Goal: Task Accomplishment & Management: Use online tool/utility

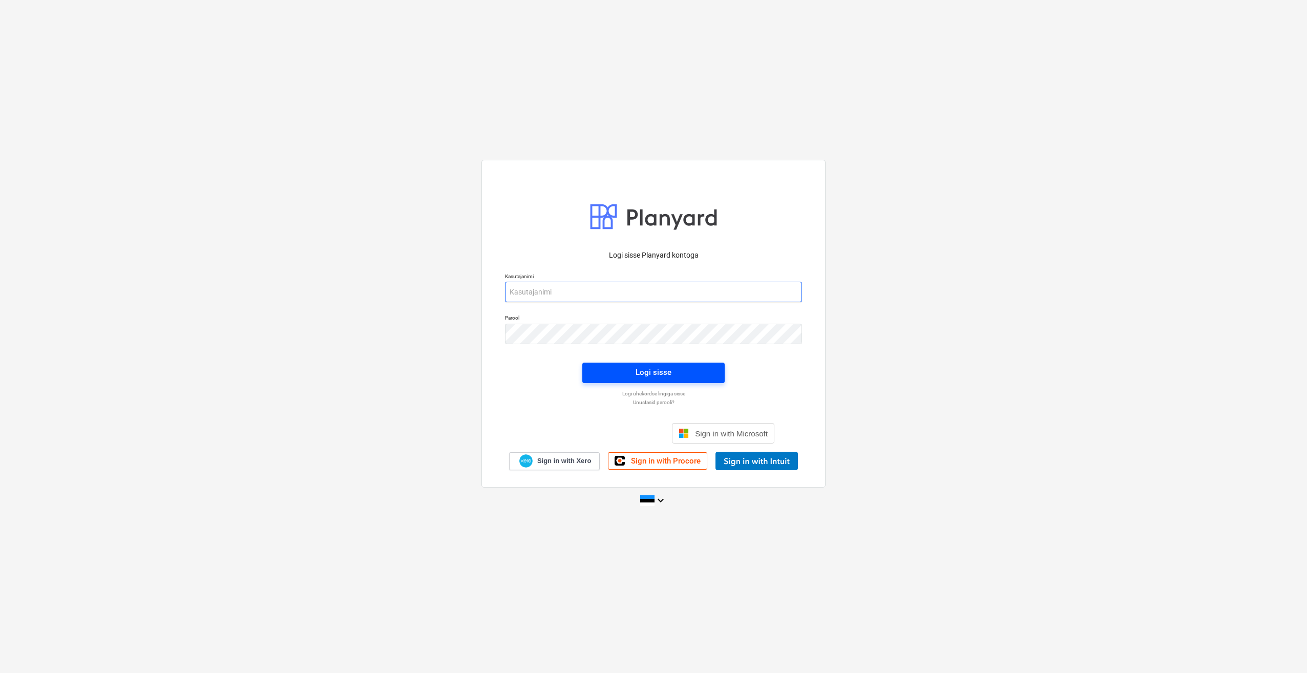
type input "[PERSON_NAME][EMAIL_ADDRESS][DOMAIN_NAME]"
click at [626, 382] on button "Logi sisse" at bounding box center [653, 373] width 142 height 20
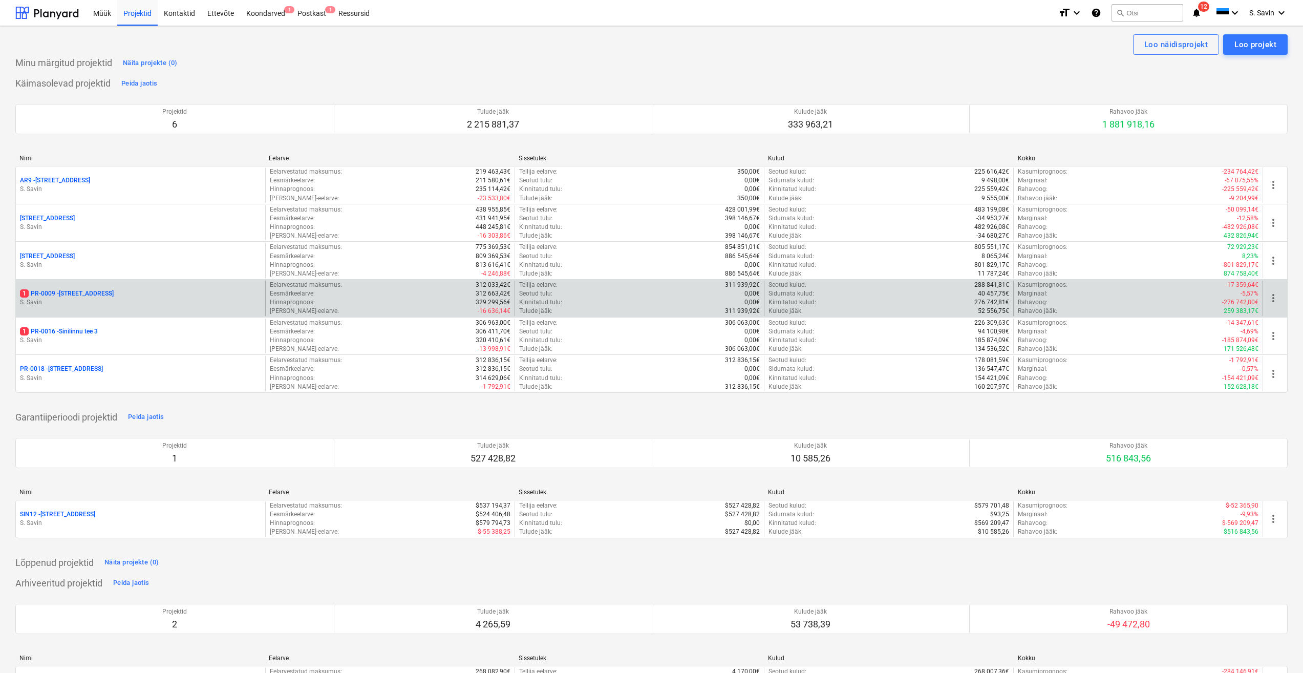
click at [105, 299] on p "S. Savin" at bounding box center [140, 302] width 241 height 9
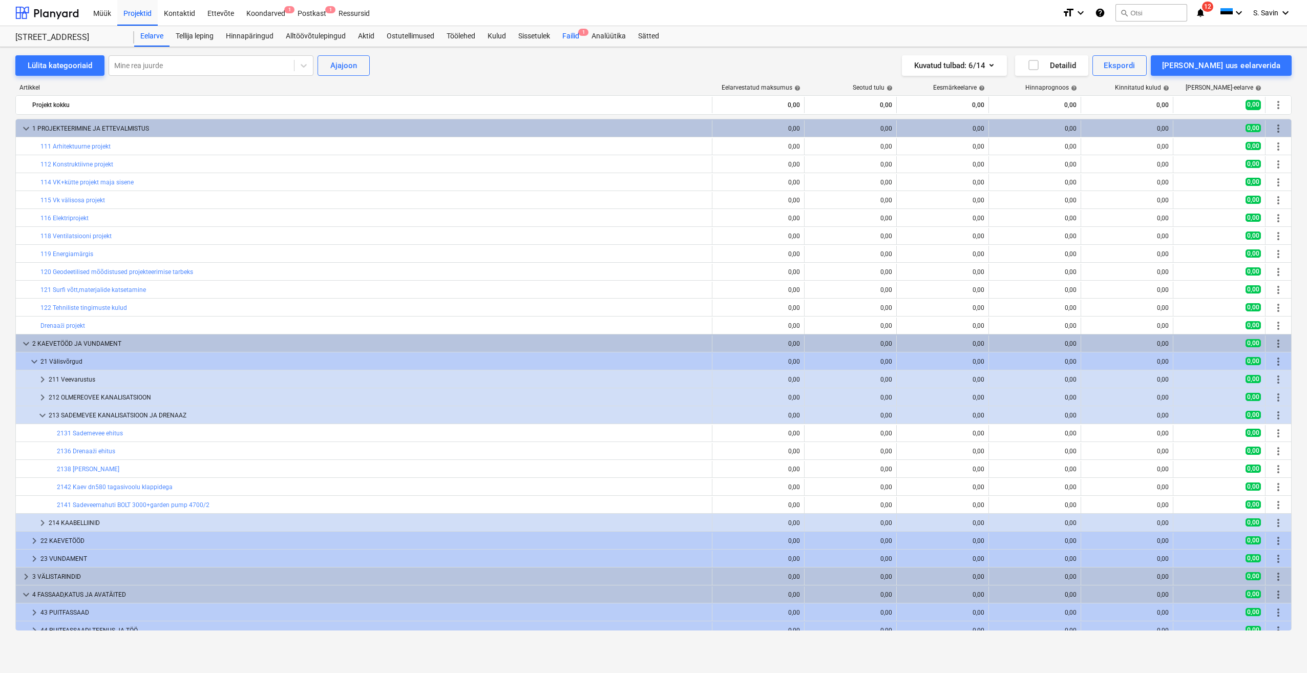
click at [582, 38] on div "Failid 1" at bounding box center [570, 36] width 29 height 20
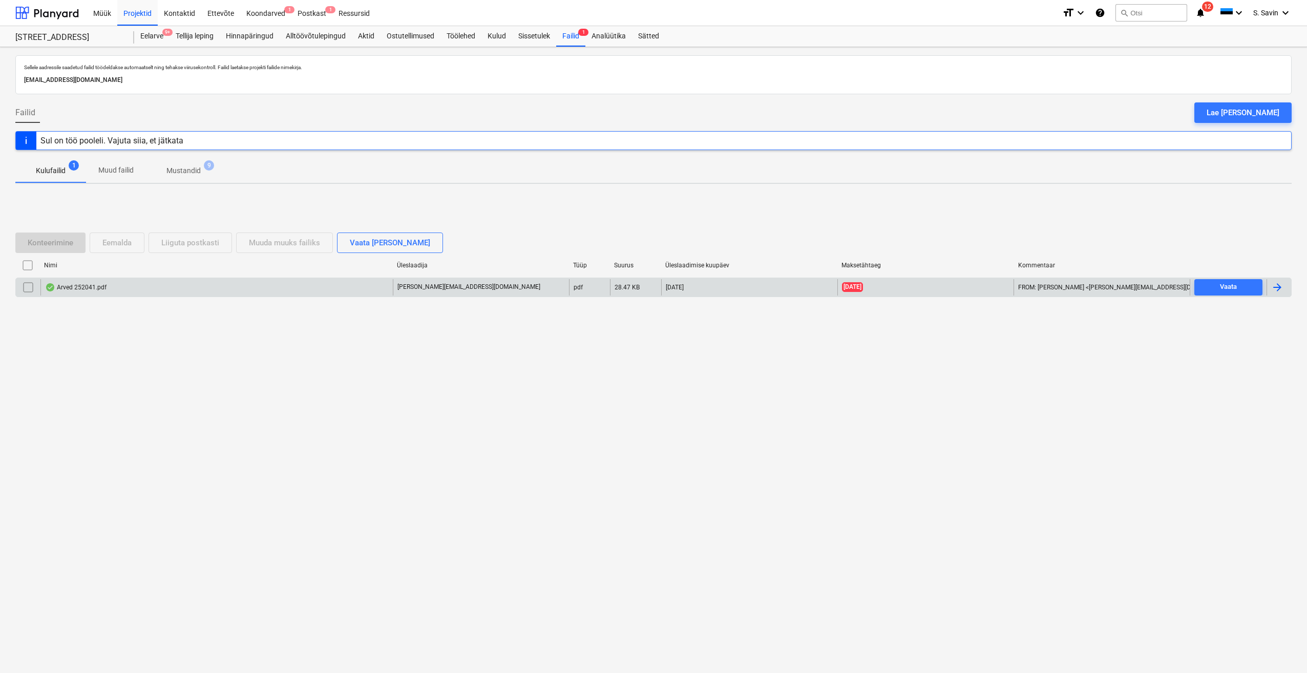
click at [1277, 289] on div at bounding box center [1277, 287] width 12 height 12
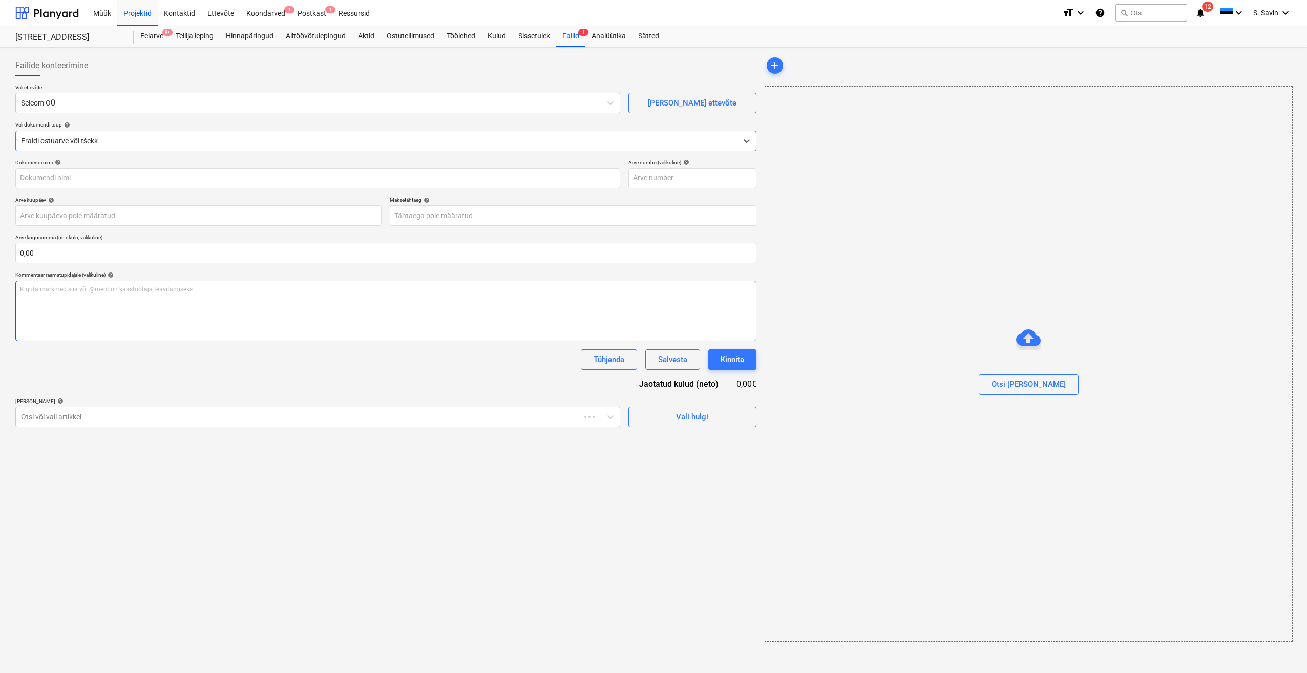
type input "252041"
type input "[DATE]"
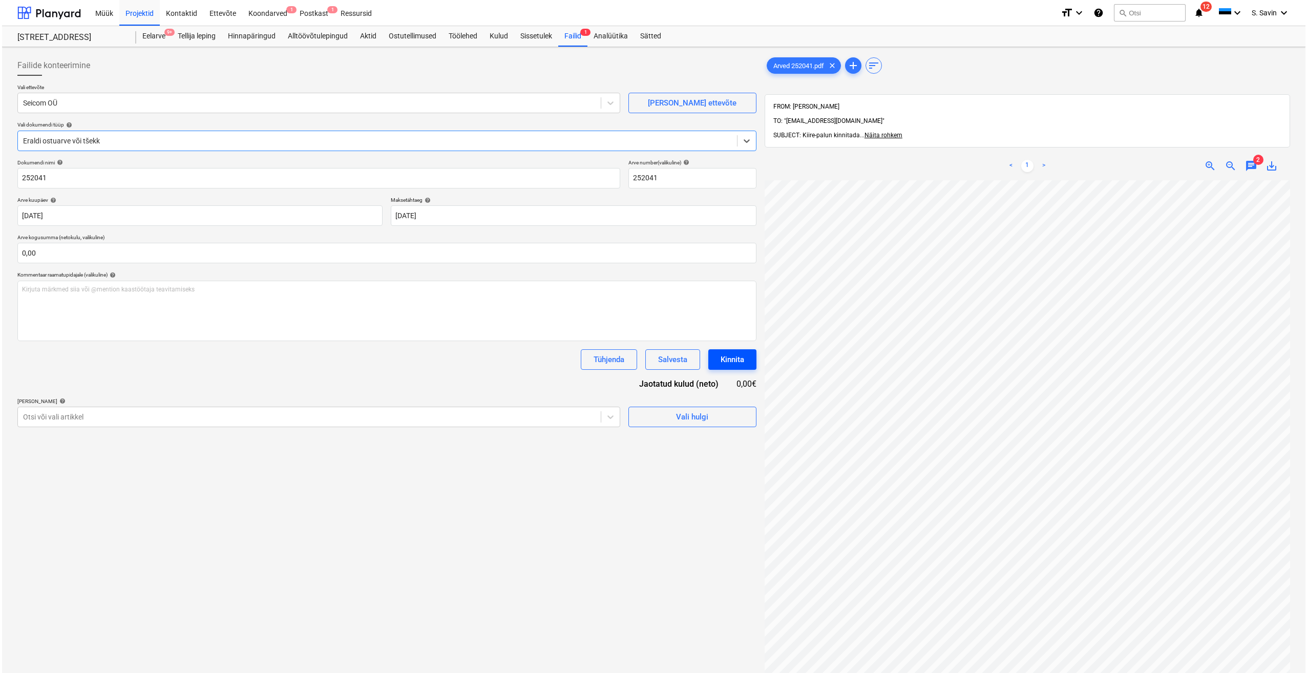
scroll to position [118, 0]
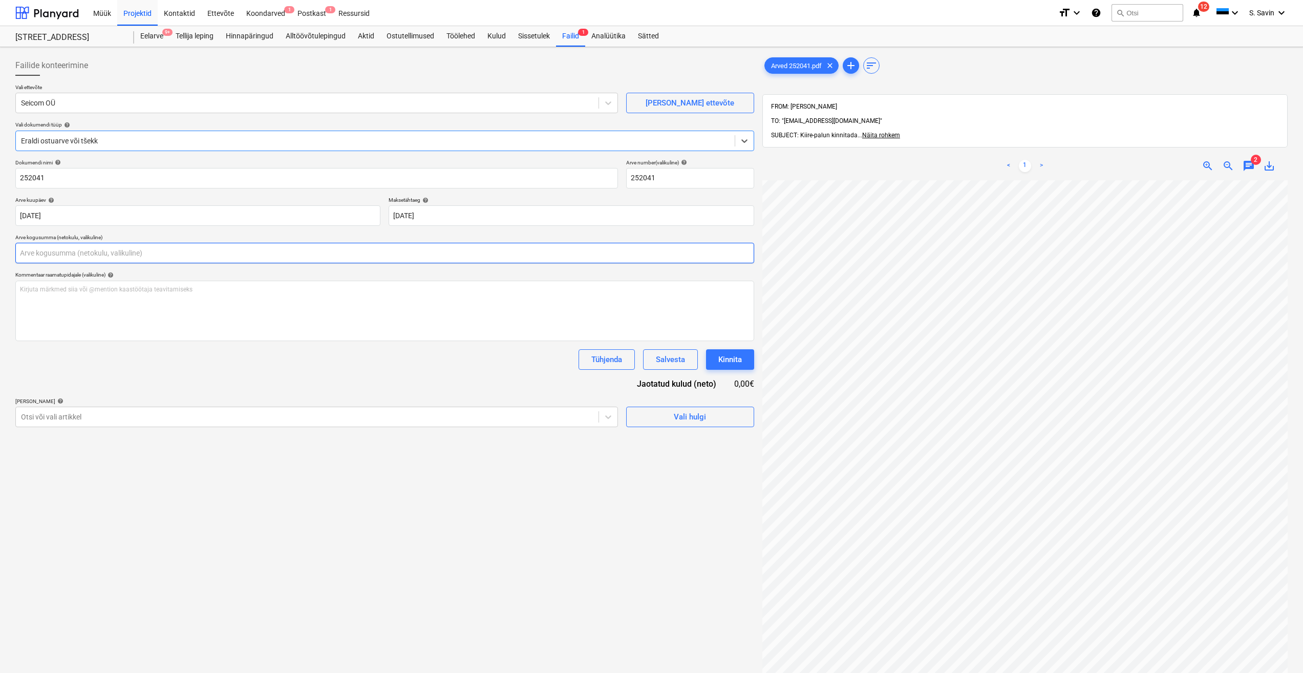
click at [33, 255] on input "text" at bounding box center [384, 253] width 739 height 20
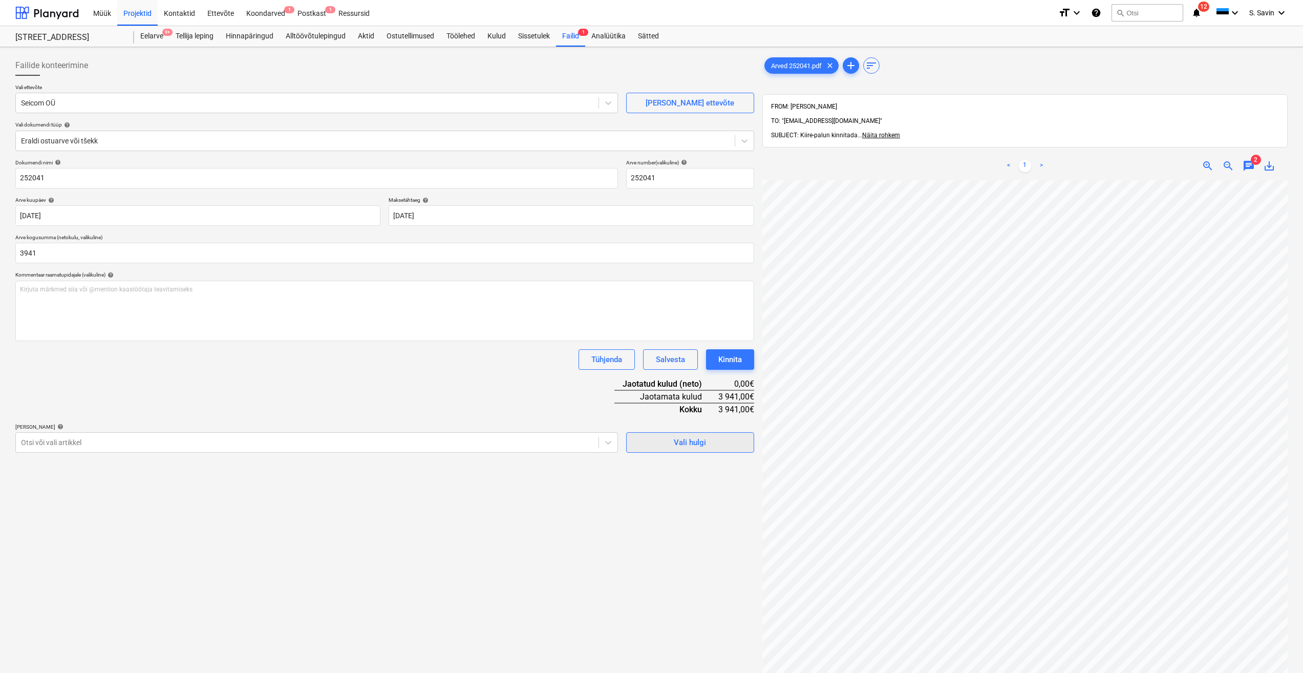
type input "3 941,00"
click at [699, 436] on div "Vali hulgi" at bounding box center [690, 442] width 32 height 13
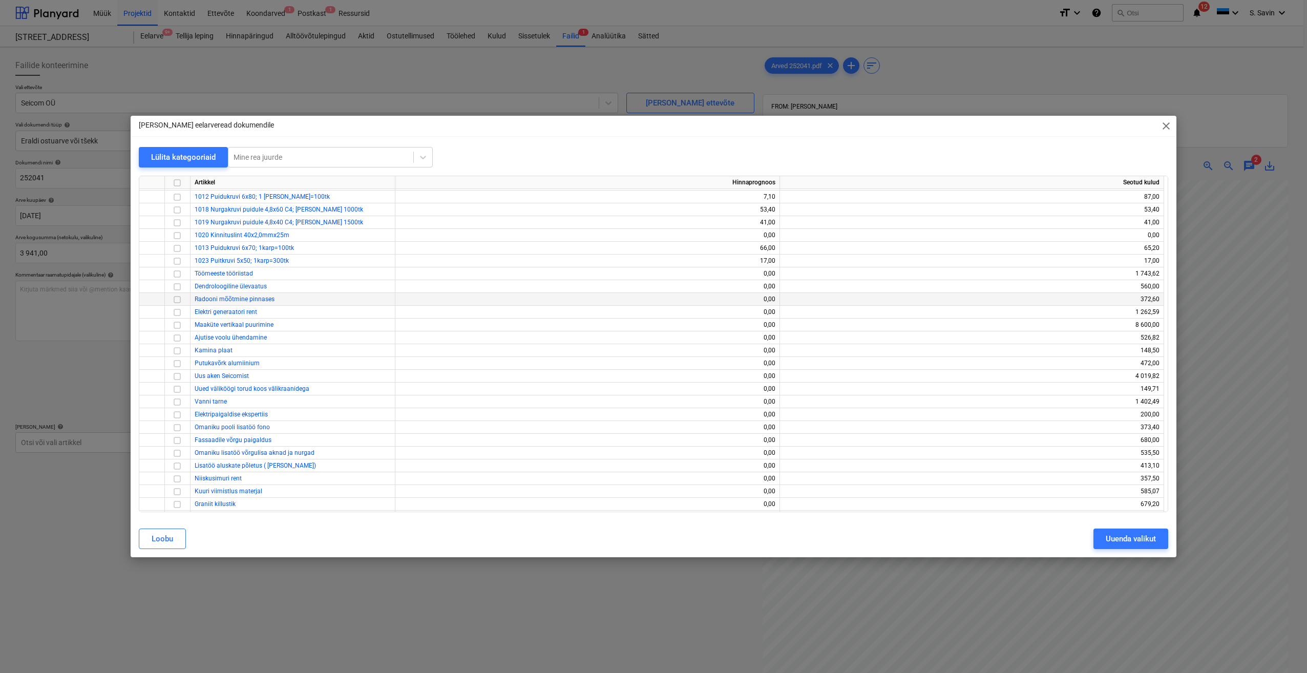
scroll to position [6898, 0]
click at [178, 369] on input "checkbox" at bounding box center [177, 364] width 12 height 12
click at [1136, 539] on div "Uuenda valikut" at bounding box center [1131, 538] width 50 height 13
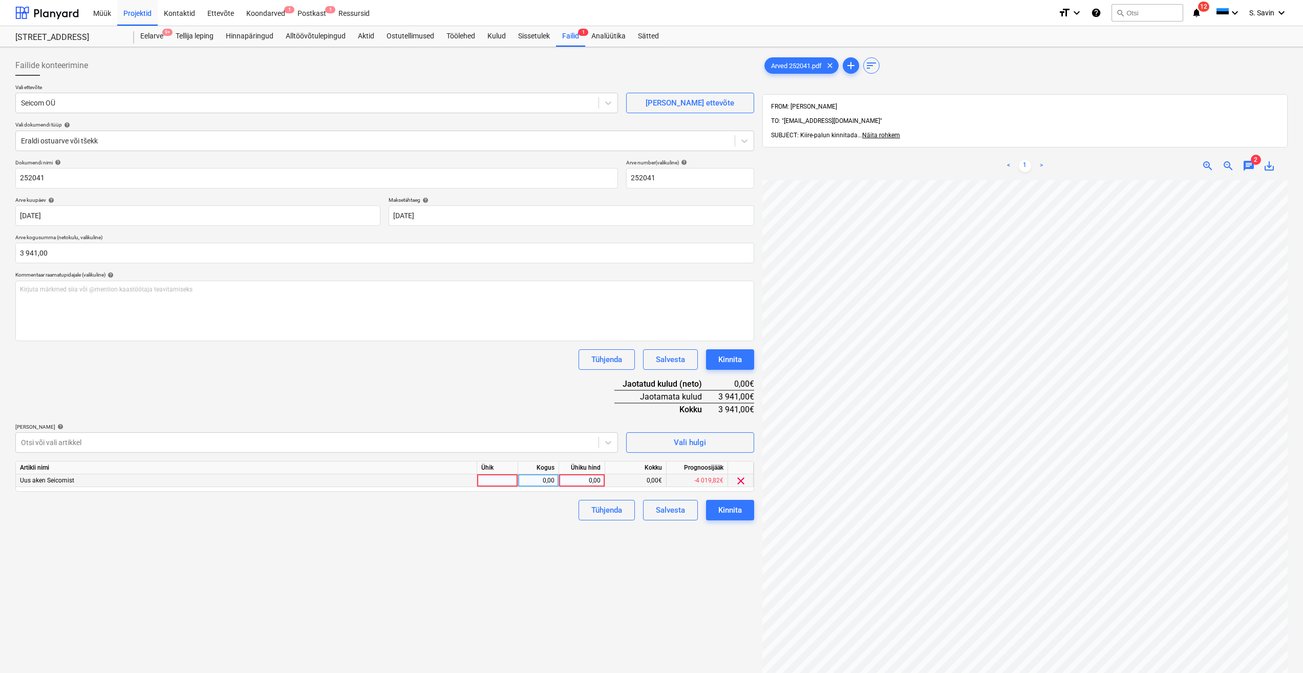
click at [493, 480] on div at bounding box center [497, 480] width 41 height 13
type input "3941"
click at [455, 560] on div "Failide konteerimine Vali ettevõte Seicom OÜ [PERSON_NAME] uus ettevõte Vali do…" at bounding box center [384, 439] width 747 height 777
click at [545, 484] on div "0,00" at bounding box center [538, 480] width 32 height 13
click at [592, 484] on div "0,00" at bounding box center [581, 480] width 37 height 13
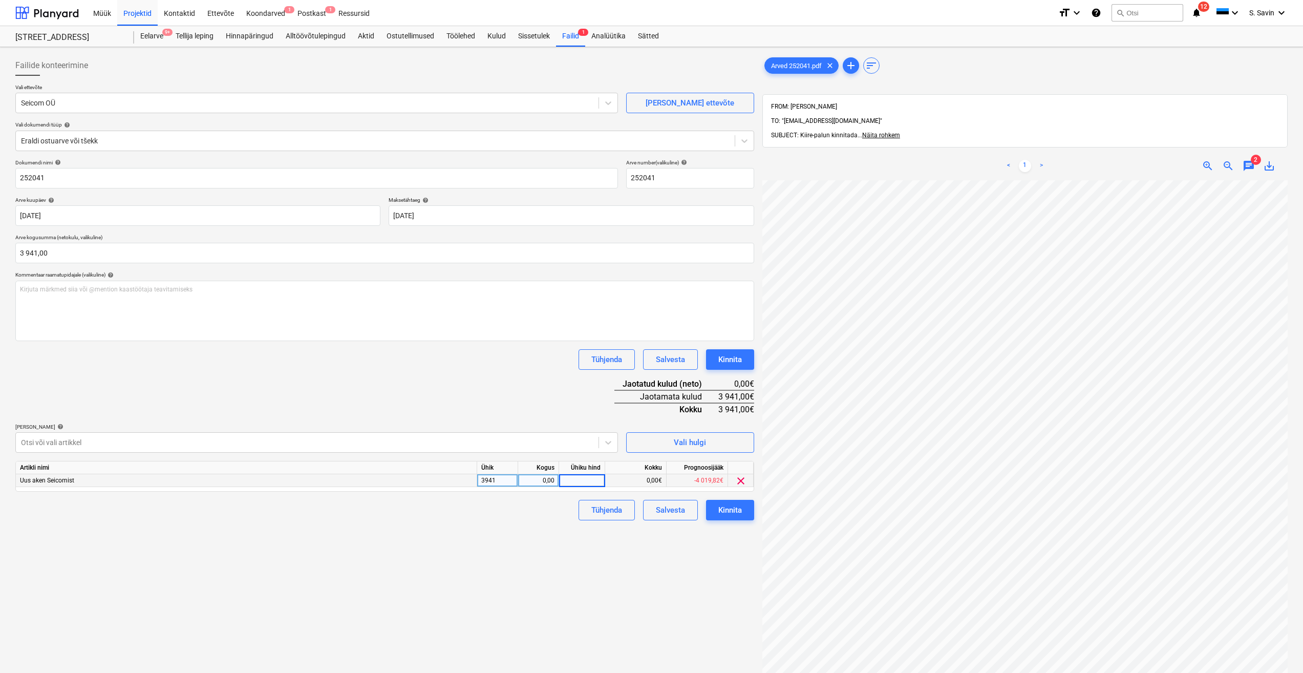
type input "1"
click at [537, 486] on div "0,00" at bounding box center [538, 480] width 32 height 13
type input "kmpl."
click at [542, 532] on div "Failide konteerimine Vali ettevõte Seicom OÜ [PERSON_NAME] uus ettevõte Vali do…" at bounding box center [384, 439] width 747 height 777
click at [488, 483] on div "3941" at bounding box center [497, 480] width 41 height 13
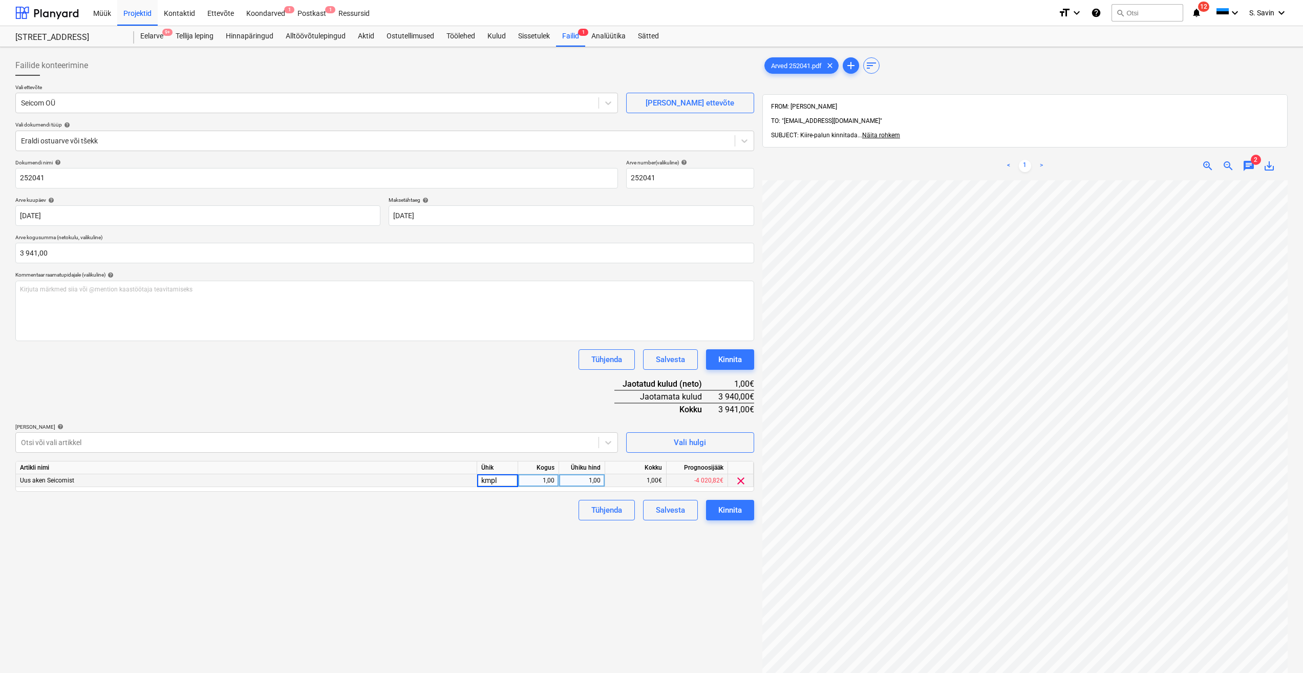
type input "kmpl."
click at [596, 481] on div "1,00" at bounding box center [581, 480] width 37 height 13
type input "3941"
drag, startPoint x: 543, startPoint y: 570, endPoint x: 556, endPoint y: 559, distance: 17.1
click at [543, 569] on div "Failide konteerimine Vali ettevõte Seicom OÜ [PERSON_NAME] uus ettevõte Vali do…" at bounding box center [384, 439] width 747 height 777
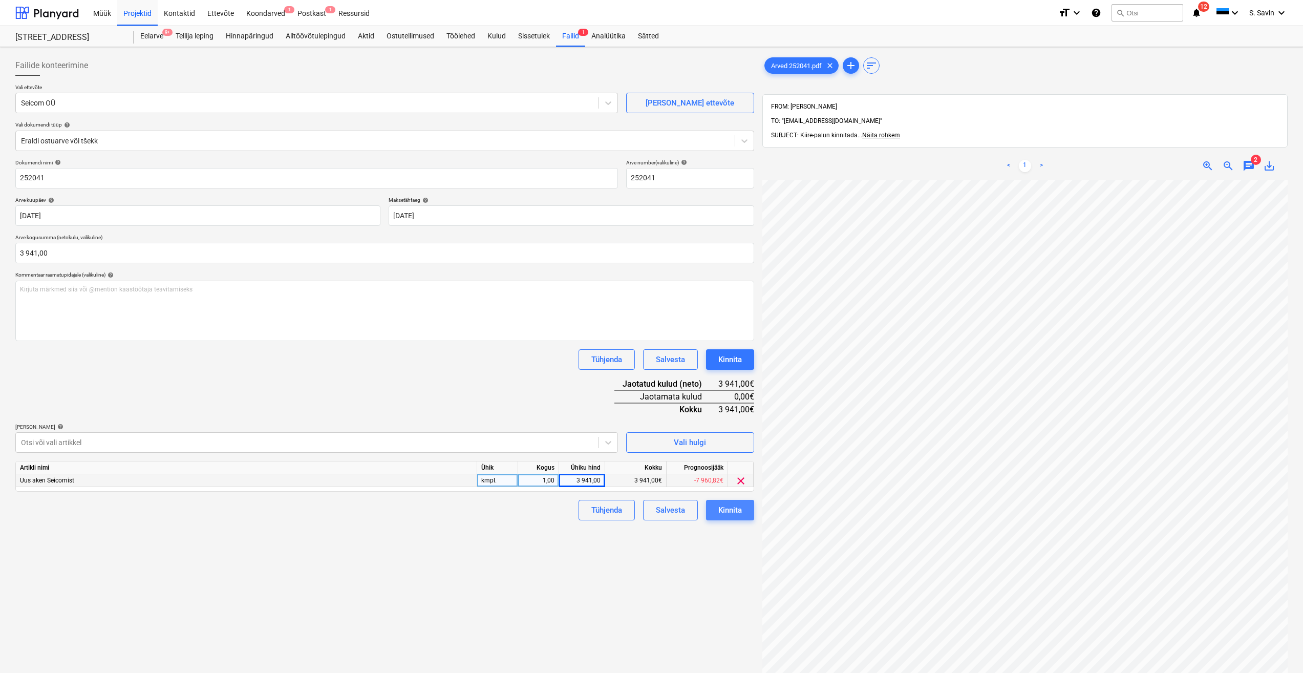
click at [727, 516] on div "Kinnita" at bounding box center [730, 509] width 24 height 13
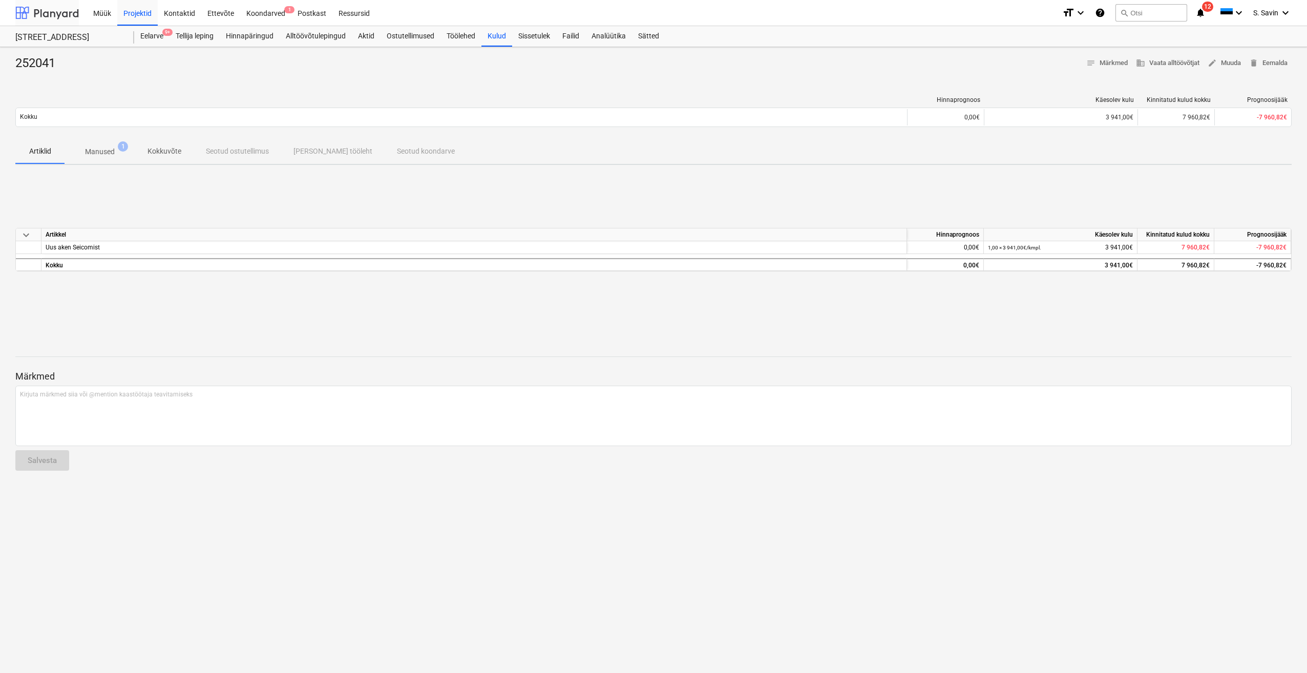
click at [55, 14] on div at bounding box center [46, 13] width 63 height 26
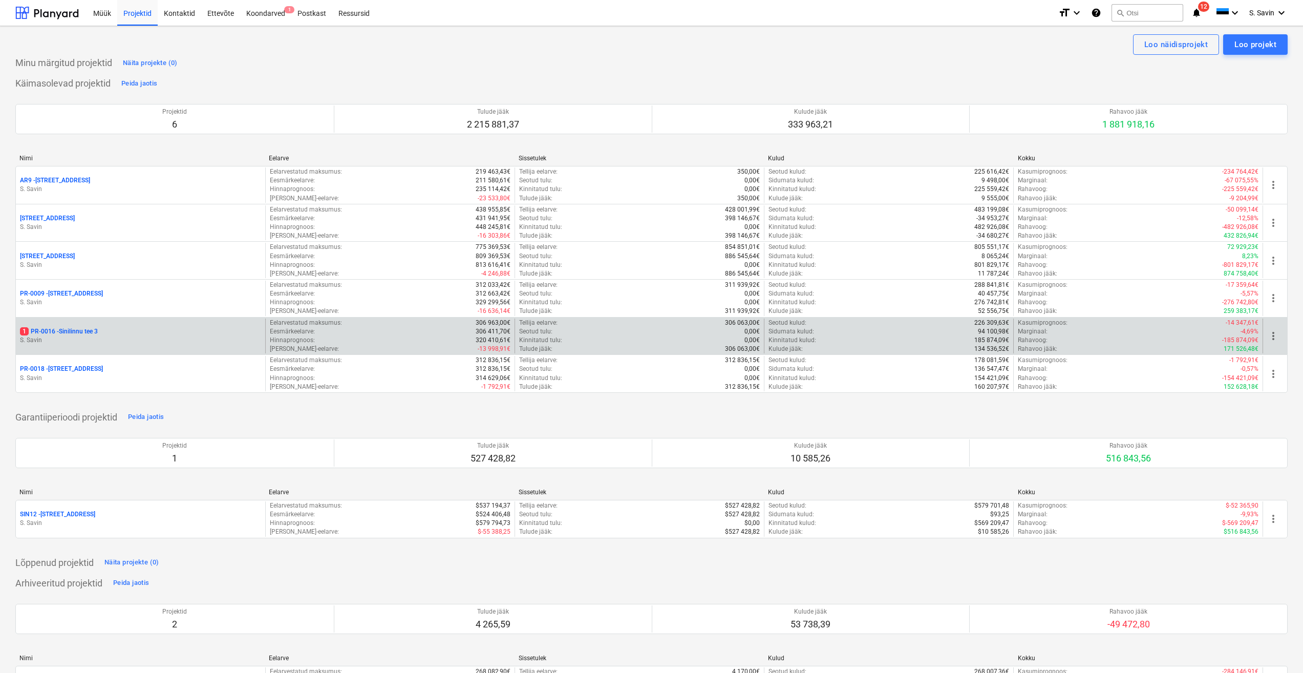
click at [201, 345] on p "S. Savin" at bounding box center [140, 340] width 241 height 9
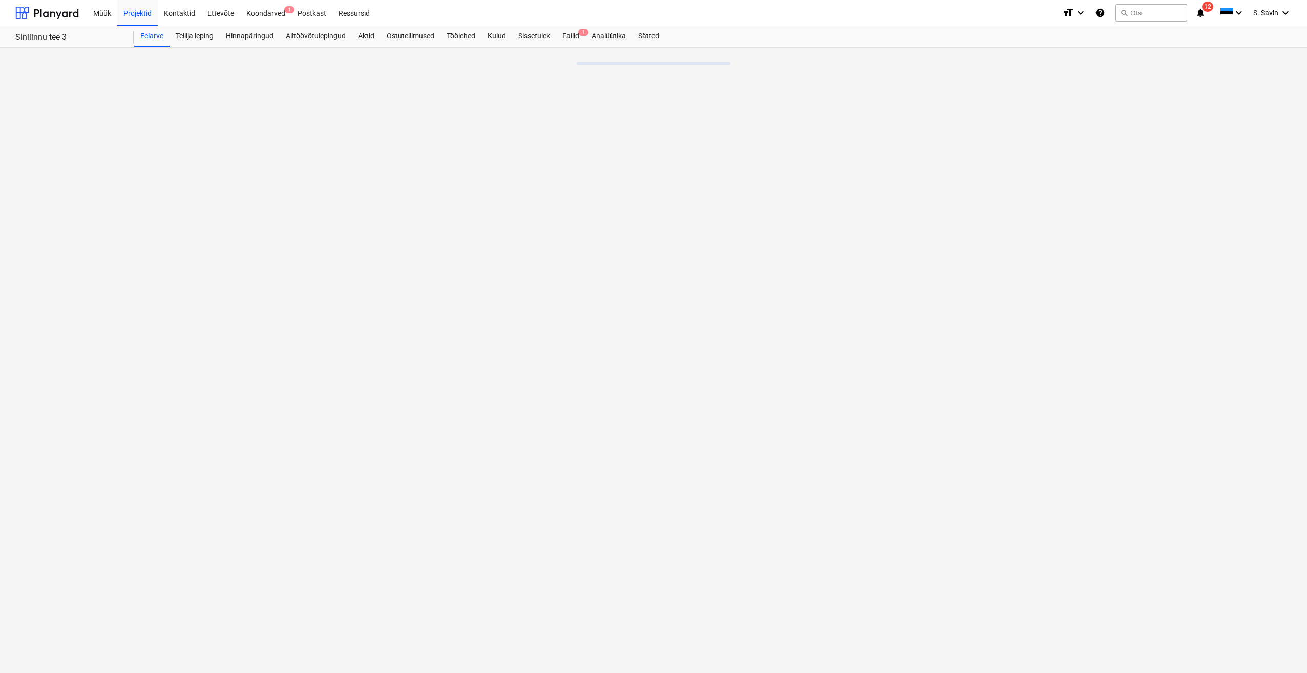
click at [565, 60] on div at bounding box center [653, 360] width 1307 height 626
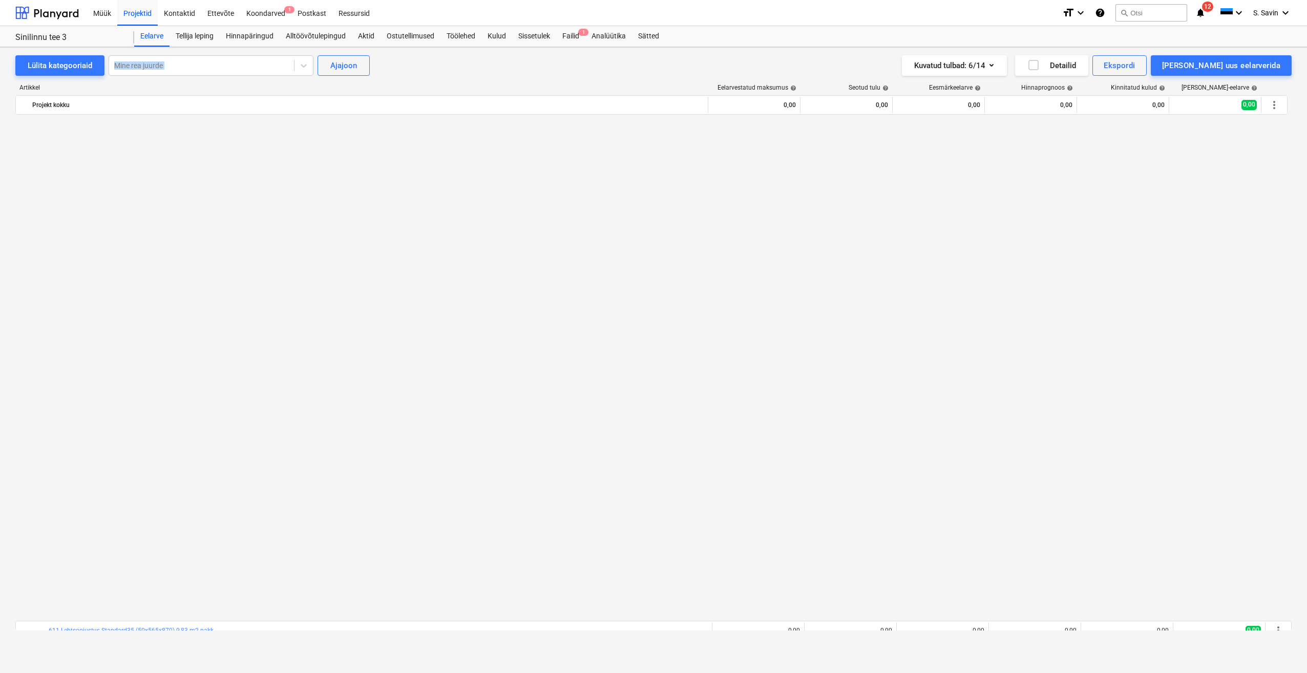
drag, startPoint x: 563, startPoint y: 60, endPoint x: 568, endPoint y: 36, distance: 24.7
click at [568, 36] on div "Failid 1" at bounding box center [570, 36] width 29 height 20
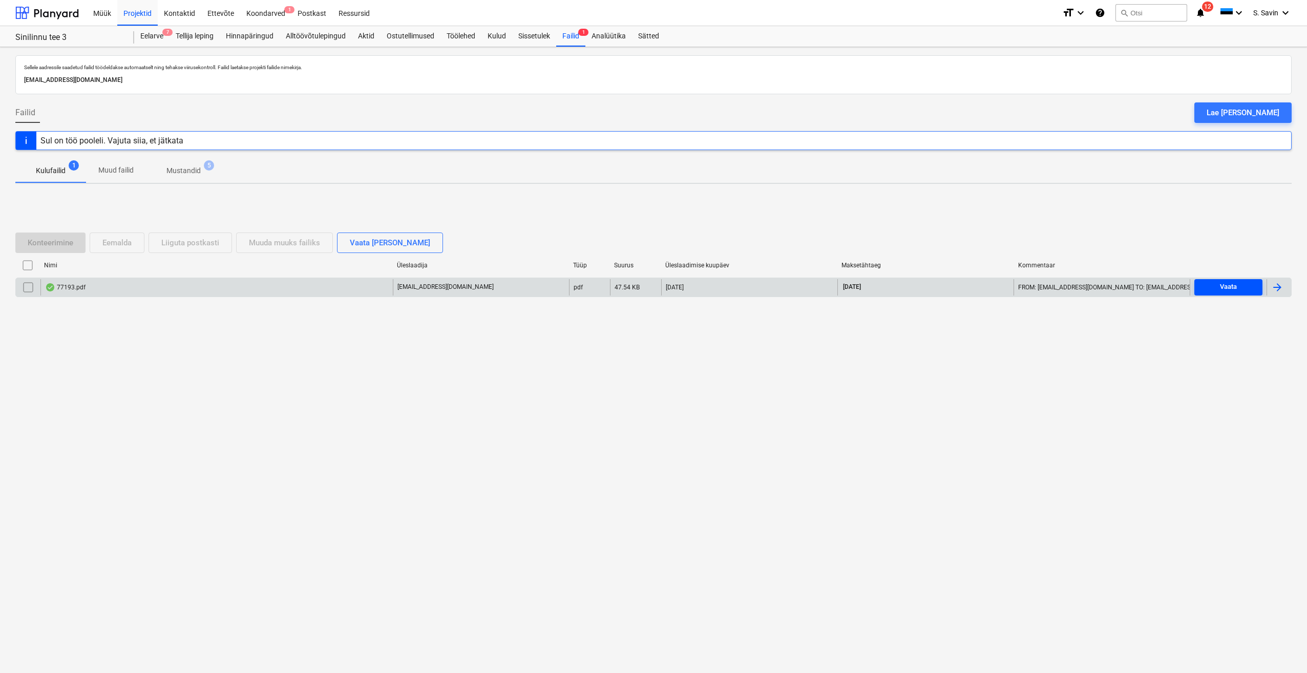
click at [1214, 289] on span "Vaata" at bounding box center [1228, 287] width 60 height 12
click at [1281, 283] on div at bounding box center [1277, 287] width 12 height 12
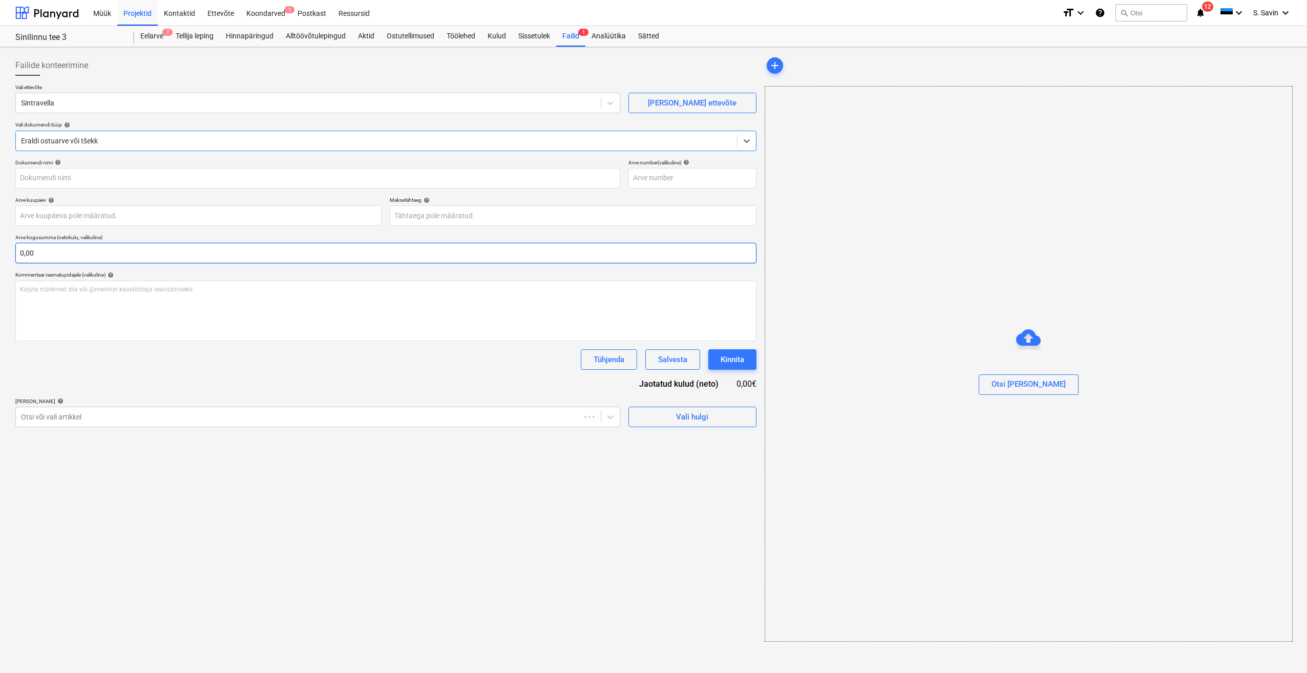
type input "77193"
type input "[DATE]"
click at [121, 255] on input "text" at bounding box center [385, 253] width 741 height 20
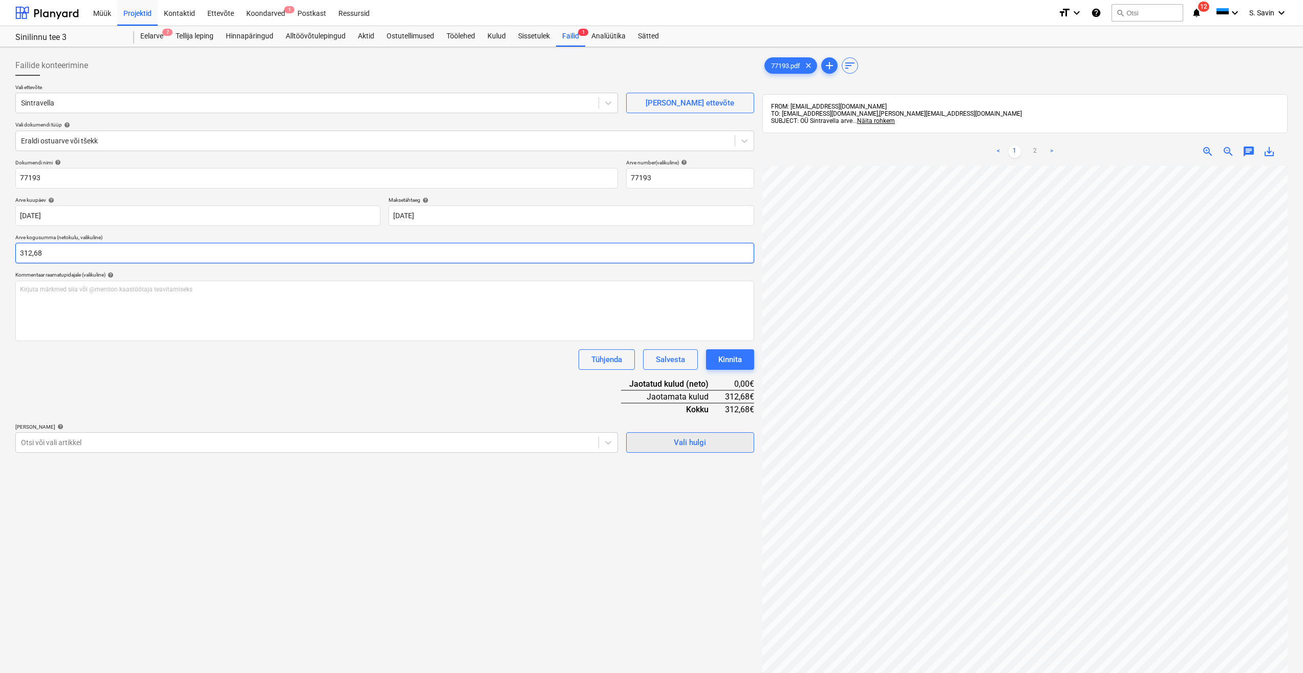
type input "312,68"
click at [684, 441] on div "Vali hulgi" at bounding box center [690, 442] width 32 height 13
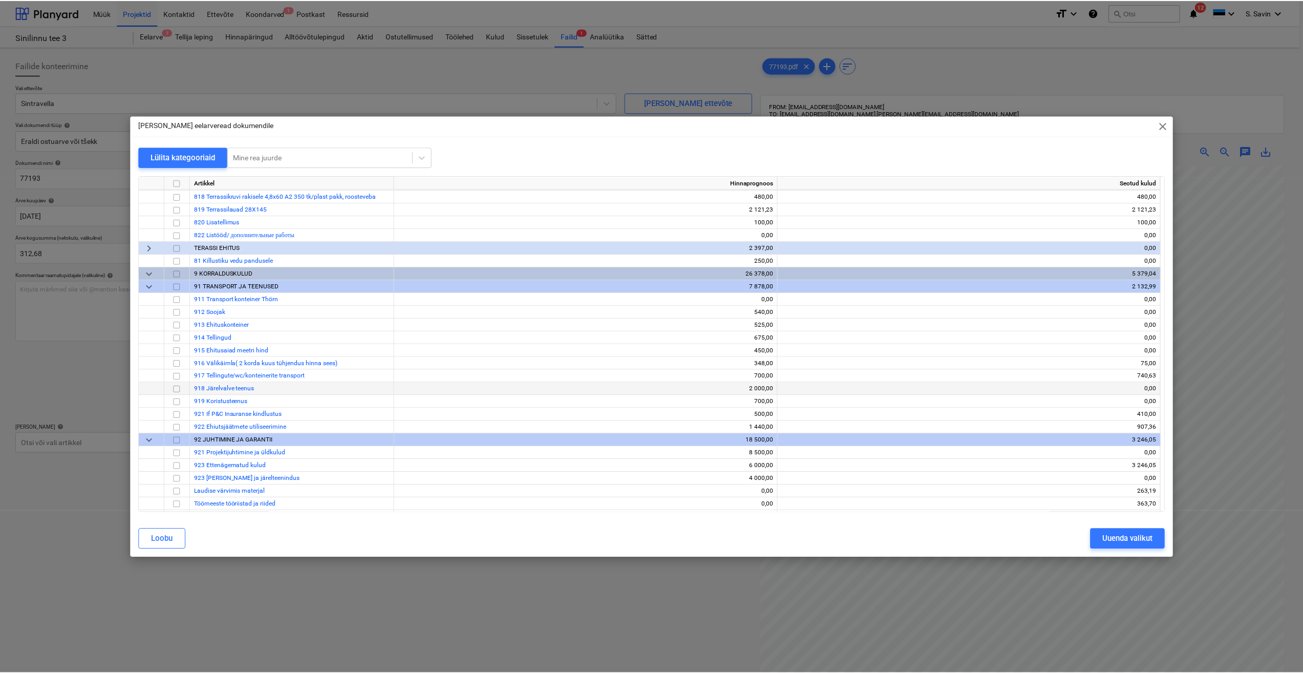
scroll to position [7564, 0]
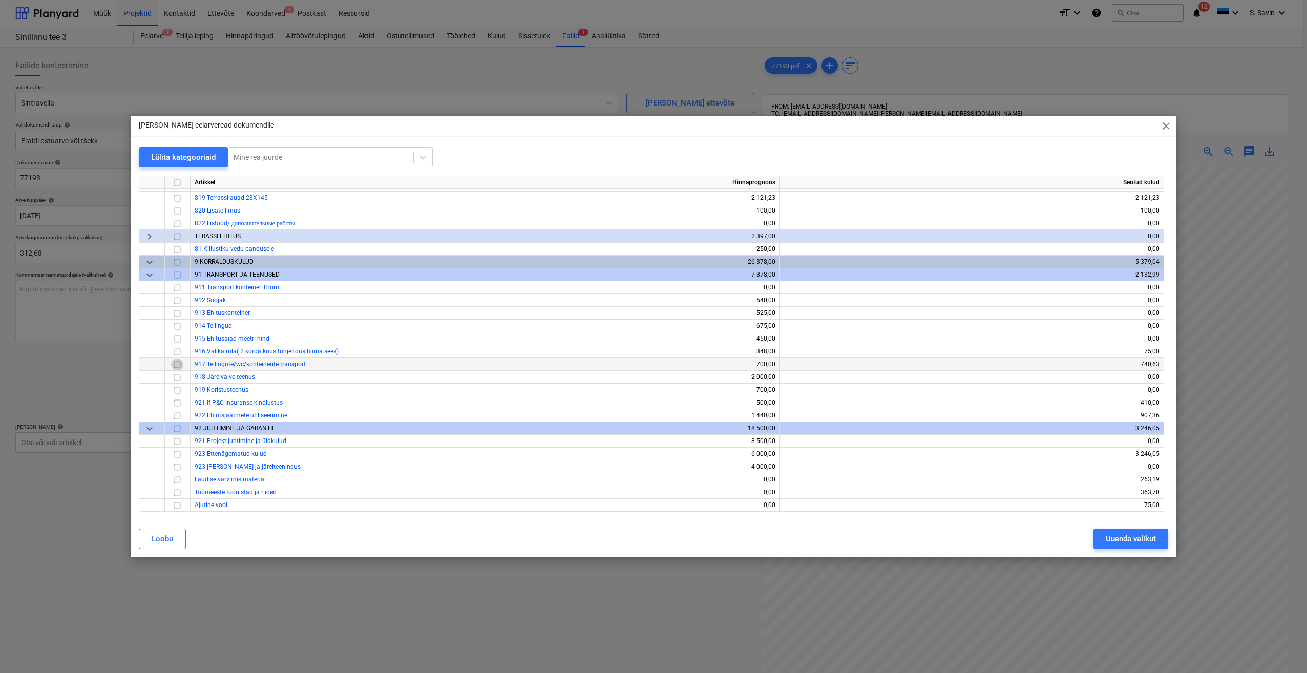
click at [178, 362] on input "checkbox" at bounding box center [177, 364] width 12 height 12
click at [1120, 539] on div "Uuenda valikut" at bounding box center [1131, 538] width 50 height 13
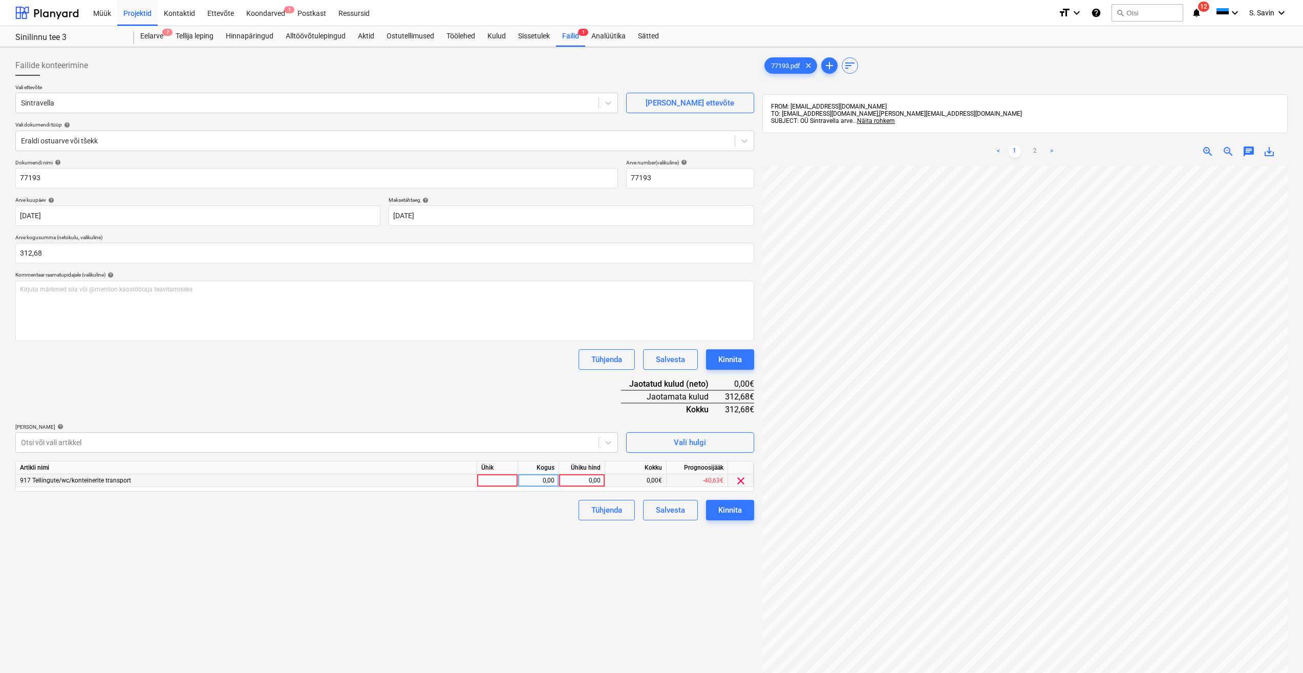
click at [491, 477] on div at bounding box center [497, 480] width 41 height 13
type input "kmpl."
click at [520, 476] on div "0,00" at bounding box center [538, 480] width 41 height 13
type input "1"
click at [594, 480] on div "0,00" at bounding box center [581, 480] width 37 height 13
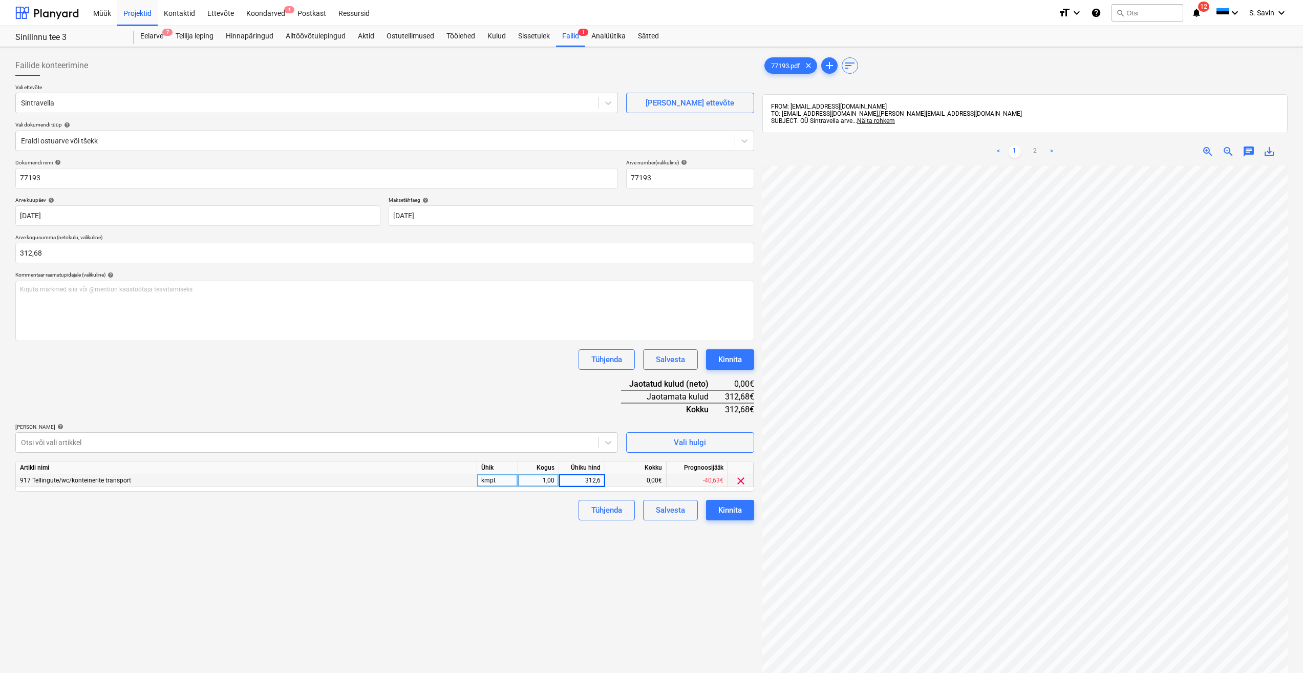
type input "312,68"
click at [588, 561] on div "Failide konteerimine Vali ettevõte Sintravella [PERSON_NAME] uus ettevõte Vali …" at bounding box center [384, 432] width 747 height 763
click at [724, 516] on div "Kinnita" at bounding box center [730, 509] width 24 height 13
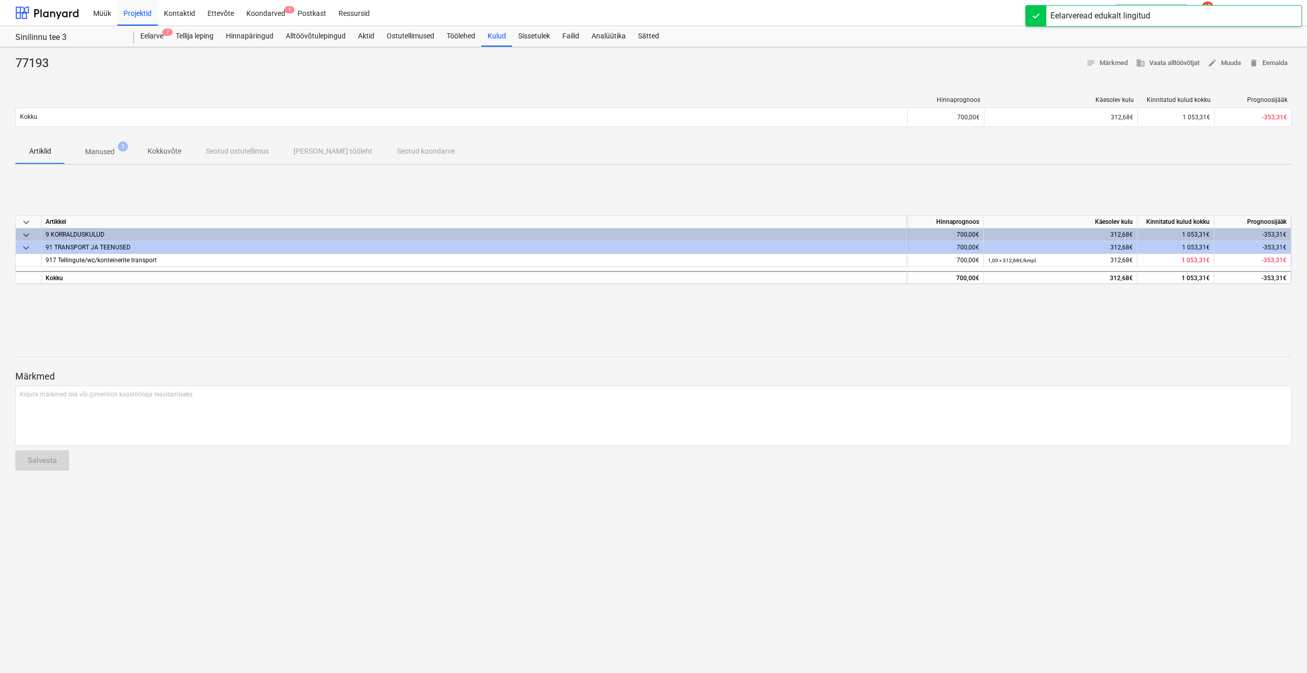
drag, startPoint x: -2, startPoint y: 12, endPoint x: 399, endPoint y: 91, distance: 408.2
click at [399, 91] on div "Hinnaprognoos Käesolev kulu Kinnitatud kulud kokku Prognoosijääk Kokku 700,00€ …" at bounding box center [653, 113] width 1276 height 51
click at [71, 13] on div at bounding box center [46, 13] width 63 height 26
